Goal: Transaction & Acquisition: Purchase product/service

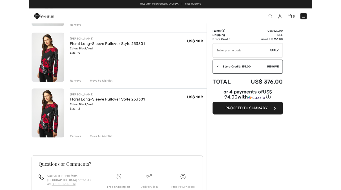
scroll to position [102, 0]
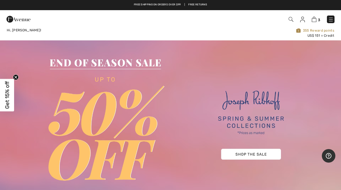
click at [330, 18] on img at bounding box center [331, 20] width 6 height 6
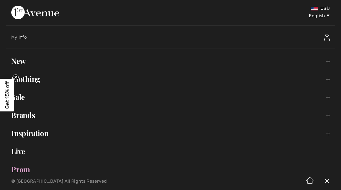
click at [17, 62] on link "New Toggle submenu" at bounding box center [171, 61] width 330 height 12
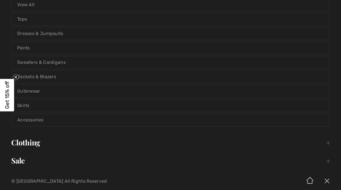
scroll to position [72, 0]
click at [38, 62] on link "Sweaters & Cardigans" at bounding box center [171, 62] width 318 height 12
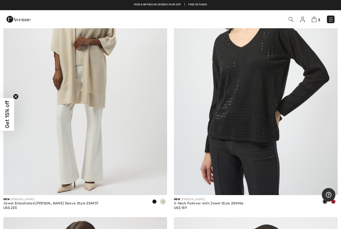
scroll to position [1193, 0]
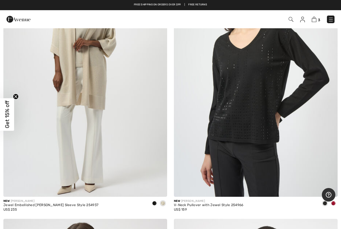
click at [244, 78] on img at bounding box center [256, 73] width 164 height 246
click at [244, 58] on img at bounding box center [256, 73] width 164 height 246
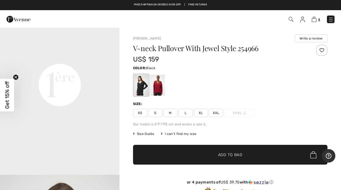
scroll to position [391, 0]
click at [139, 85] on div at bounding box center [141, 84] width 15 height 21
click at [142, 84] on div at bounding box center [141, 84] width 15 height 21
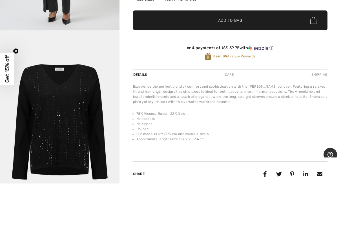
scroll to position [134, 0]
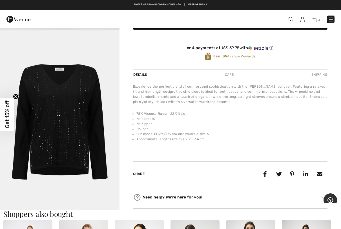
click at [49, 112] on img "5 / 5" at bounding box center [60, 119] width 120 height 179
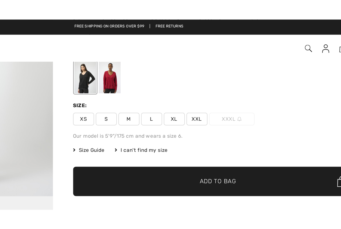
scroll to position [46, 0]
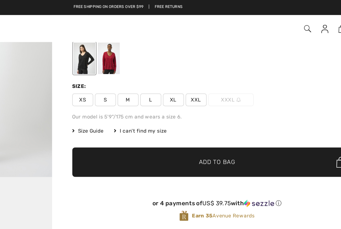
click at [164, 68] on span "M" at bounding box center [171, 67] width 14 height 8
click at [133, 108] on span "✔ Added to Bag Add to Bag" at bounding box center [230, 109] width 195 height 20
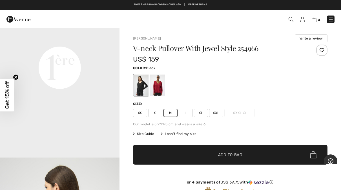
scroll to position [407, 0]
click at [158, 83] on div at bounding box center [157, 84] width 15 height 21
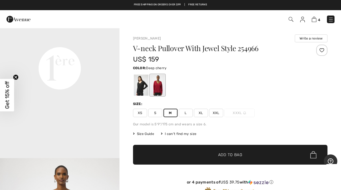
click at [170, 113] on span "M" at bounding box center [171, 113] width 14 height 8
click at [157, 154] on span "✔ Added to Bag Add to Bag" at bounding box center [230, 155] width 195 height 20
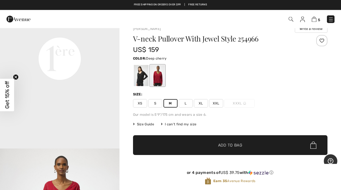
scroll to position [0, 0]
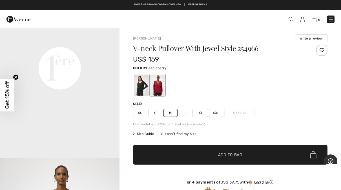
click at [331, 20] on img at bounding box center [331, 20] width 6 height 6
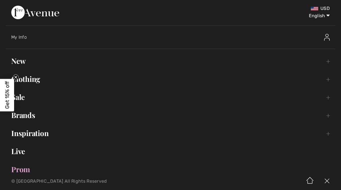
click at [326, 38] on img at bounding box center [328, 37] width 6 height 7
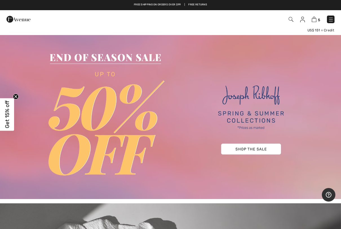
scroll to position [5, 0]
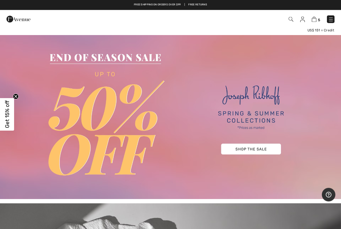
click at [292, 19] on img at bounding box center [291, 19] width 5 height 5
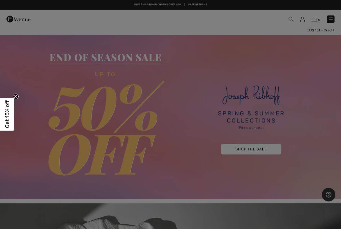
scroll to position [5, 0]
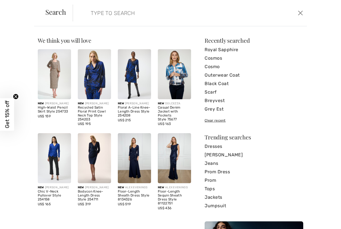
click at [99, 14] on input "search" at bounding box center [166, 13] width 158 height 17
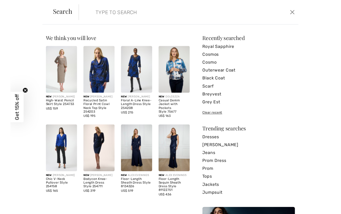
scroll to position [5, 0]
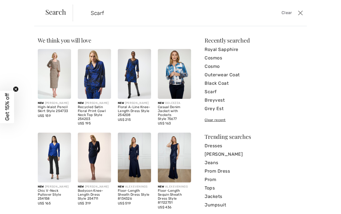
type input "Scarf"
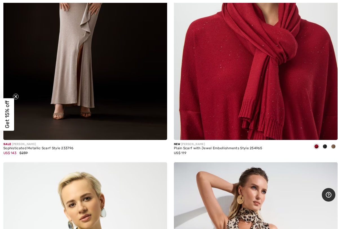
scroll to position [973, 0]
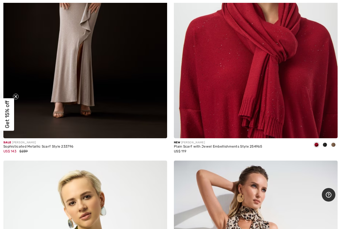
click at [207, 142] on div "New [PERSON_NAME]" at bounding box center [218, 142] width 88 height 4
click at [293, 69] on img at bounding box center [256, 15] width 164 height 246
click at [287, 54] on img at bounding box center [256, 15] width 164 height 246
click at [291, 44] on img at bounding box center [256, 15] width 164 height 246
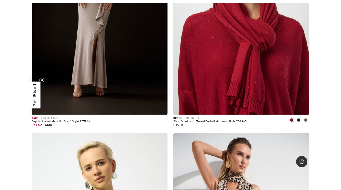
scroll to position [989, 0]
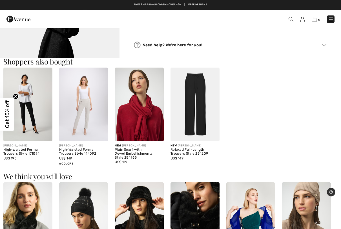
scroll to position [447, 0]
click at [145, 117] on img at bounding box center [139, 103] width 49 height 73
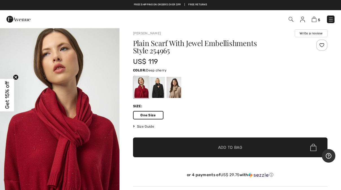
scroll to position [5, 0]
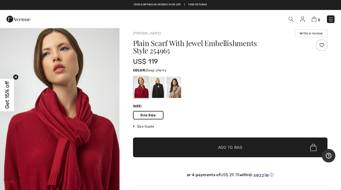
click at [254, 146] on span "✔ Added to Bag Add to Bag" at bounding box center [230, 148] width 195 height 20
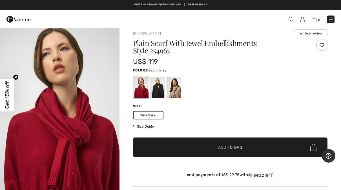
click at [333, 17] on img at bounding box center [331, 20] width 6 height 6
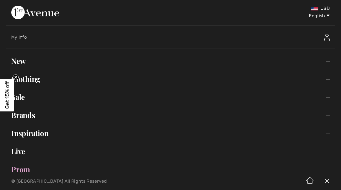
scroll to position [0, 0]
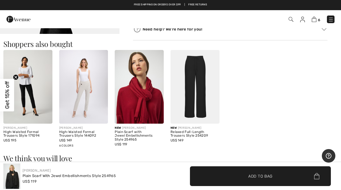
click at [316, 19] on img at bounding box center [314, 19] width 5 height 5
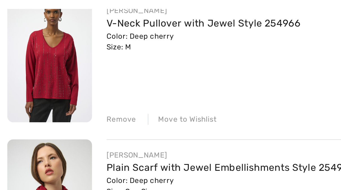
scroll to position [312, 0]
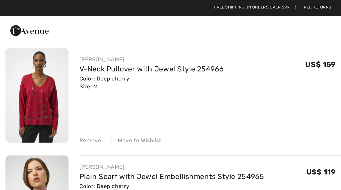
click at [62, 41] on link "V-Neck Pullover with Jewel Style 254966" at bounding box center [95, 42] width 91 height 5
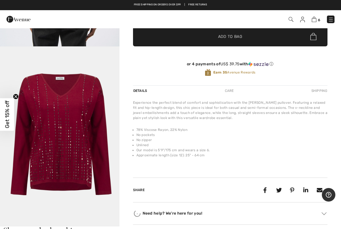
scroll to position [120, 0]
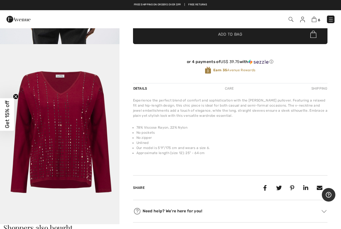
click at [49, 130] on img "5 / 5" at bounding box center [60, 133] width 120 height 179
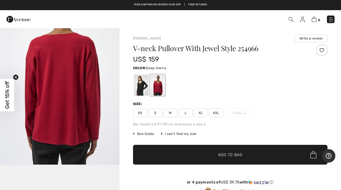
click at [265, 90] on div at bounding box center [230, 84] width 195 height 23
click at [316, 19] on img at bounding box center [314, 19] width 5 height 5
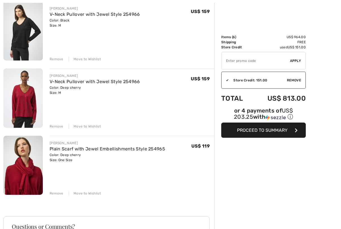
scroll to position [274, 0]
click at [58, 190] on div "Remove" at bounding box center [57, 192] width 14 height 5
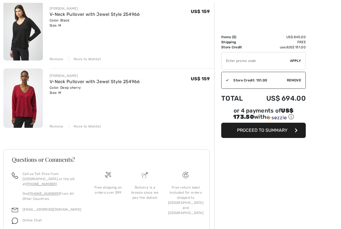
click at [60, 126] on div "Remove" at bounding box center [57, 126] width 14 height 5
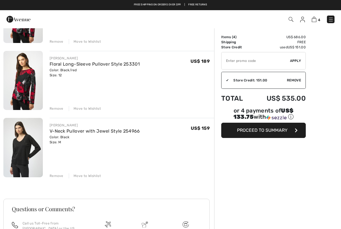
scroll to position [157, 0]
click at [57, 174] on div "Remove" at bounding box center [57, 175] width 14 height 5
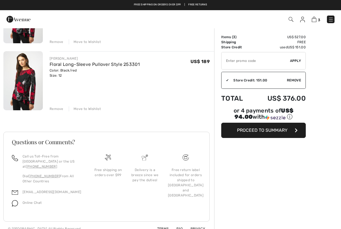
click at [56, 108] on div "Remove" at bounding box center [57, 108] width 14 height 5
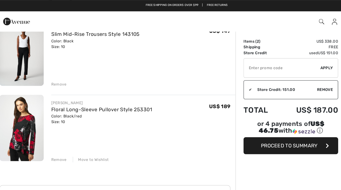
scroll to position [54, 0]
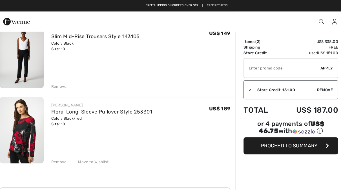
click at [51, 76] on div "Remove" at bounding box center [57, 77] width 14 height 5
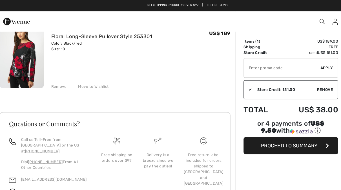
click at [274, 131] on span "Proceed to Summary" at bounding box center [262, 129] width 51 height 5
click at [266, 128] on button "Proceed to Summary" at bounding box center [264, 129] width 85 height 15
click at [268, 136] on button "Proceed to Summary" at bounding box center [264, 129] width 85 height 15
click at [267, 134] on button "Proceed to Summary" at bounding box center [264, 129] width 85 height 15
click at [268, 132] on span "Proceed to Summary" at bounding box center [262, 129] width 51 height 5
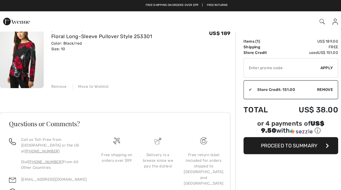
click at [269, 131] on span "Proceed to Summary" at bounding box center [262, 129] width 51 height 5
click at [268, 131] on span "Proceed to Summary" at bounding box center [262, 129] width 51 height 5
click at [268, 150] on div "Order Summary Details Items ( 1 ) US$ 189.00 Promo code US$ 0.00 Shipping Free …" at bounding box center [277, 88] width 127 height 231
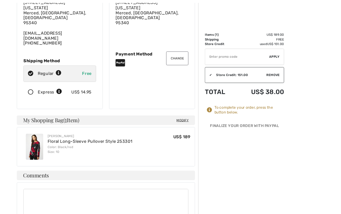
scroll to position [64, 0]
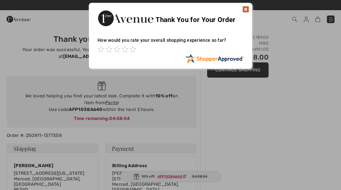
click at [245, 9] on img at bounding box center [246, 9] width 7 height 7
